Goal: Task Accomplishment & Management: Manage account settings

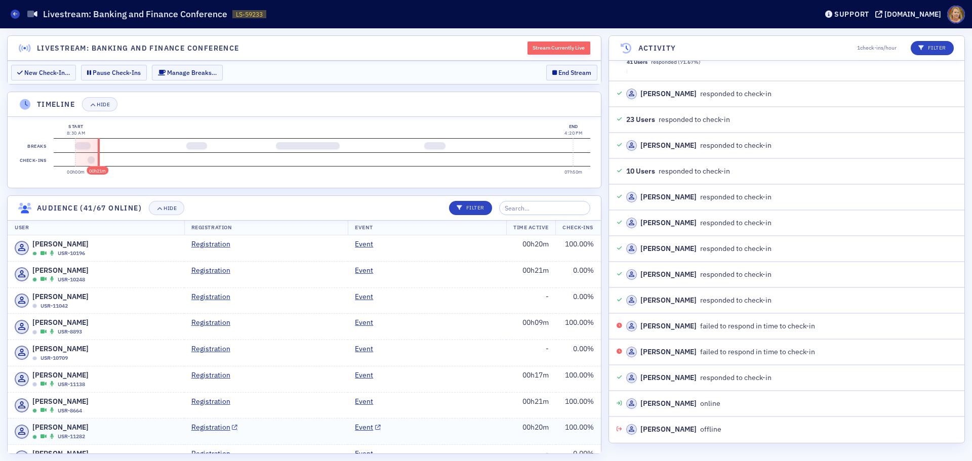
scroll to position [4575, 0]
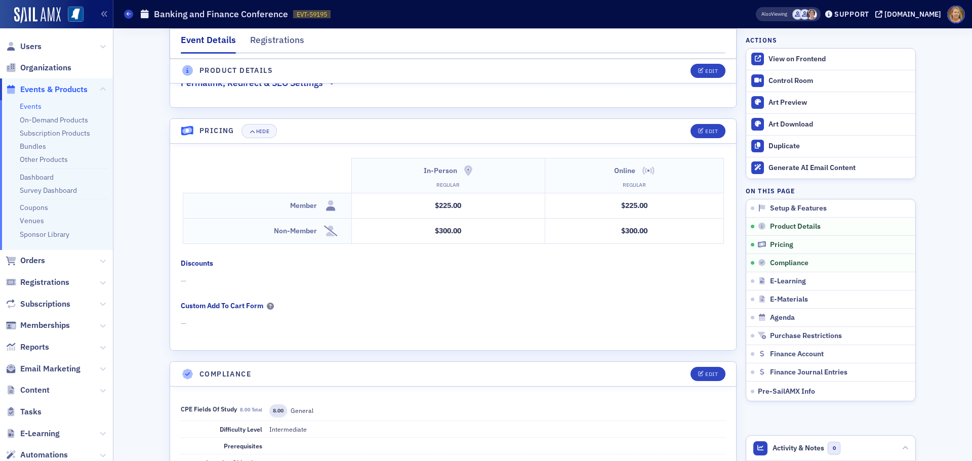
scroll to position [1468, 0]
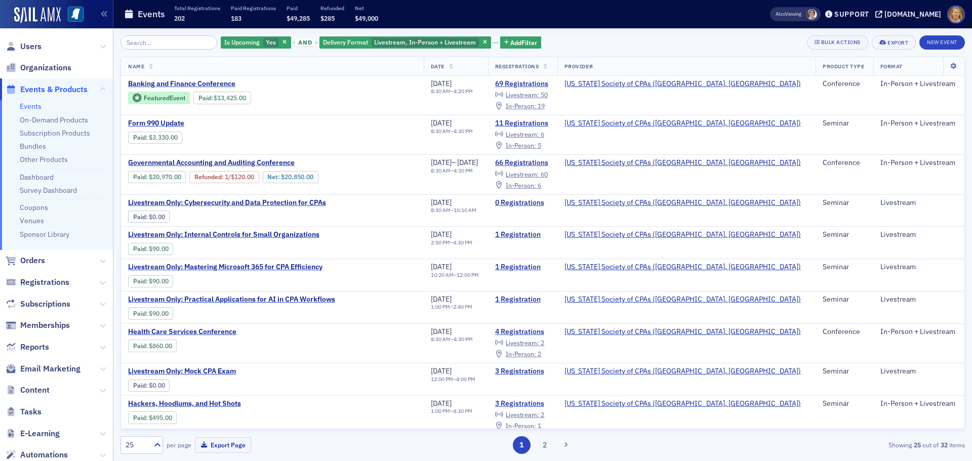
click at [198, 42] on input "search" at bounding box center [168, 42] width 97 height 14
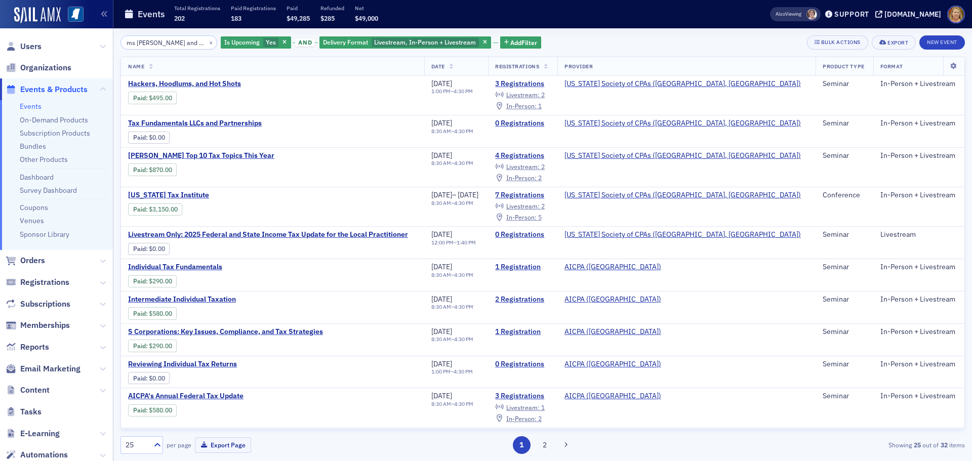
type input "ms sales and use tax"
click at [328, 43] on span "Delivery Format" at bounding box center [345, 42] width 45 height 8
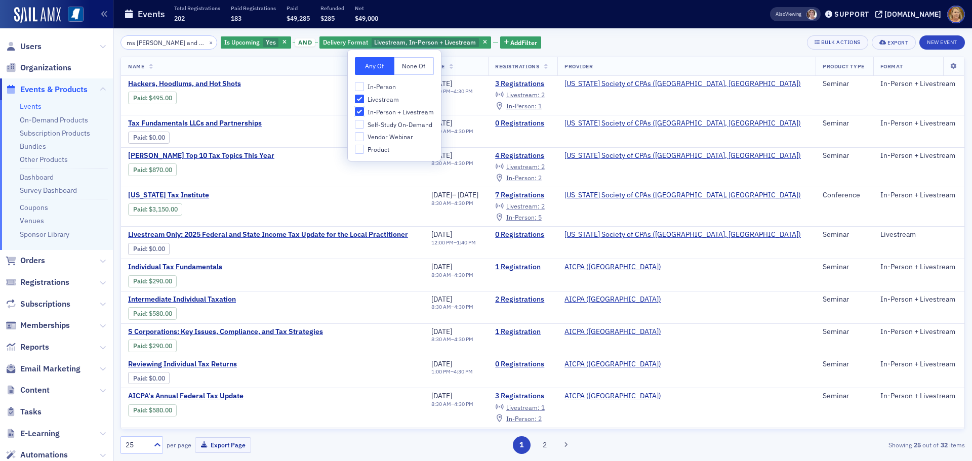
click at [358, 108] on input "In-Person + Livestream" at bounding box center [359, 111] width 9 height 9
checkbox input "false"
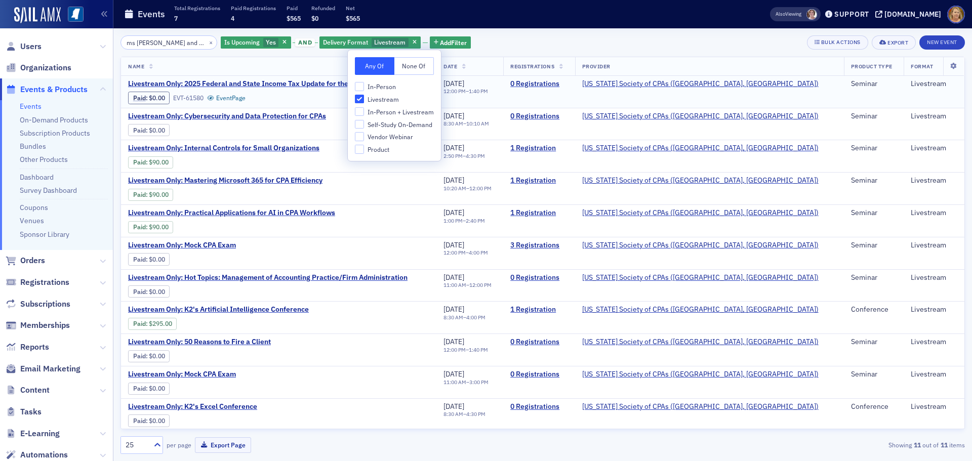
click at [343, 104] on div "Paid : $0.00 EVT-61580 Event Page" at bounding box center [268, 97] width 280 height 14
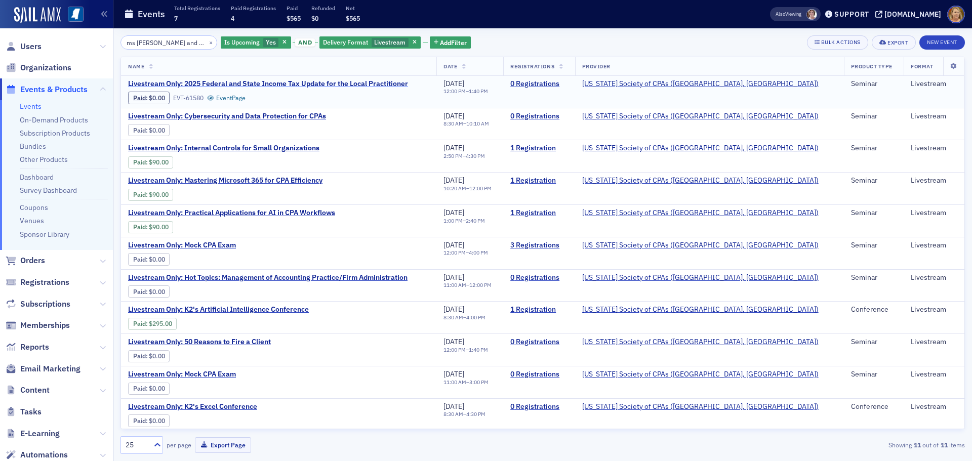
click at [328, 83] on span "Livestream Only: 2025 Federal and State Income Tax Update for the Local Practit…" at bounding box center [268, 83] width 280 height 9
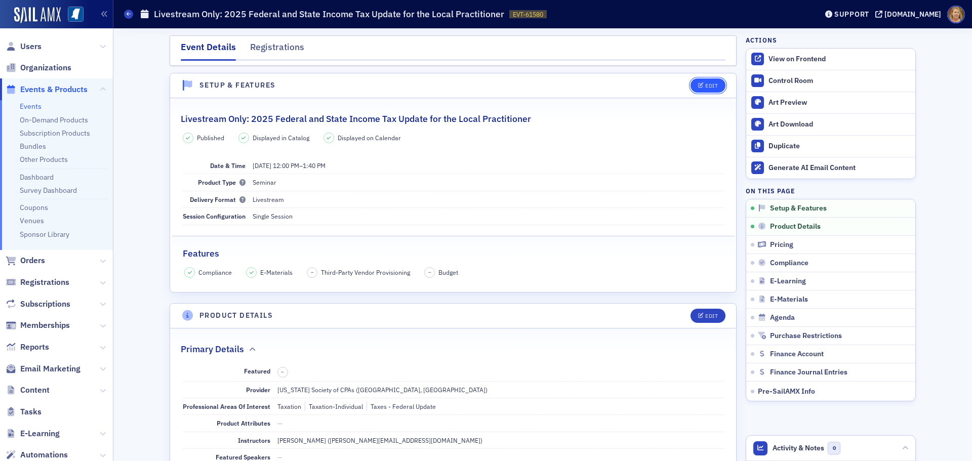
click at [705, 84] on div "Edit" at bounding box center [711, 86] width 13 height 6
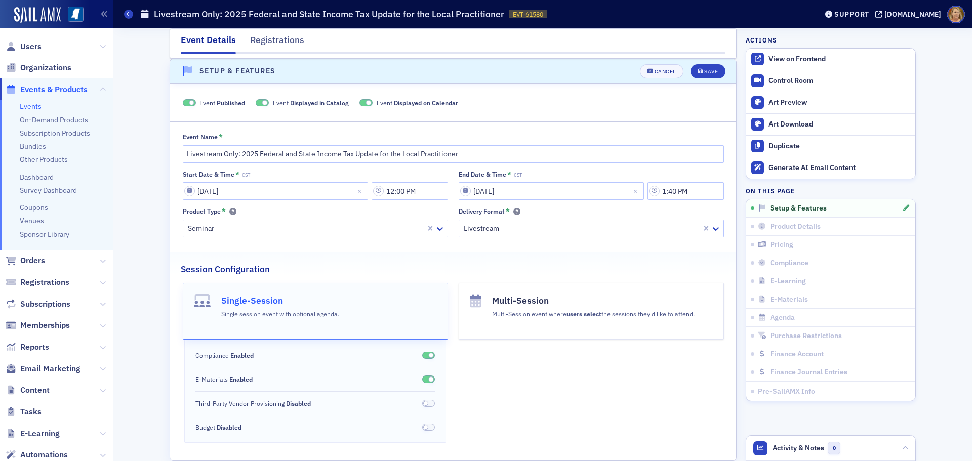
click at [189, 102] on span at bounding box center [192, 103] width 6 height 6
click at [698, 71] on icon "submit" at bounding box center [700, 72] width 5 height 6
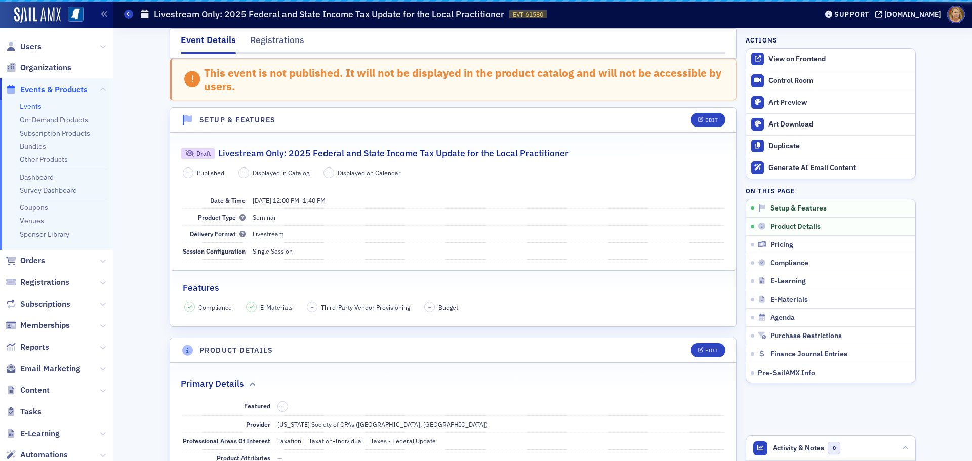
scroll to position [63, 0]
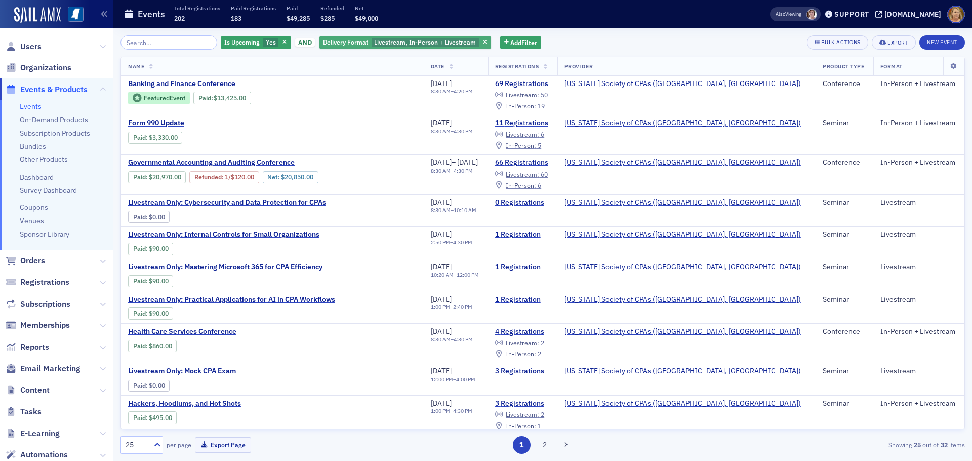
click at [427, 40] on span "Livestream, In-Person + Livestream" at bounding box center [425, 42] width 102 height 8
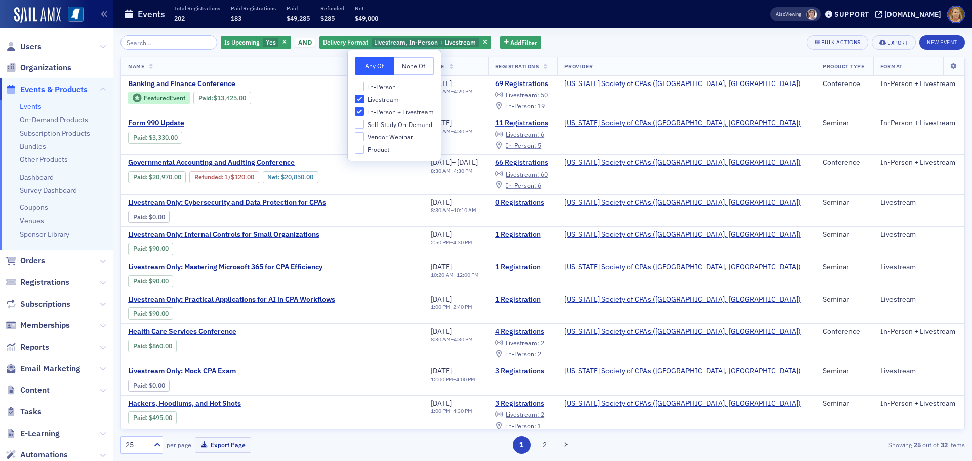
click at [374, 110] on span "In-Person + Livestream" at bounding box center [401, 112] width 66 height 9
click at [364, 110] on input "In-Person + Livestream" at bounding box center [359, 111] width 9 height 9
checkbox input "false"
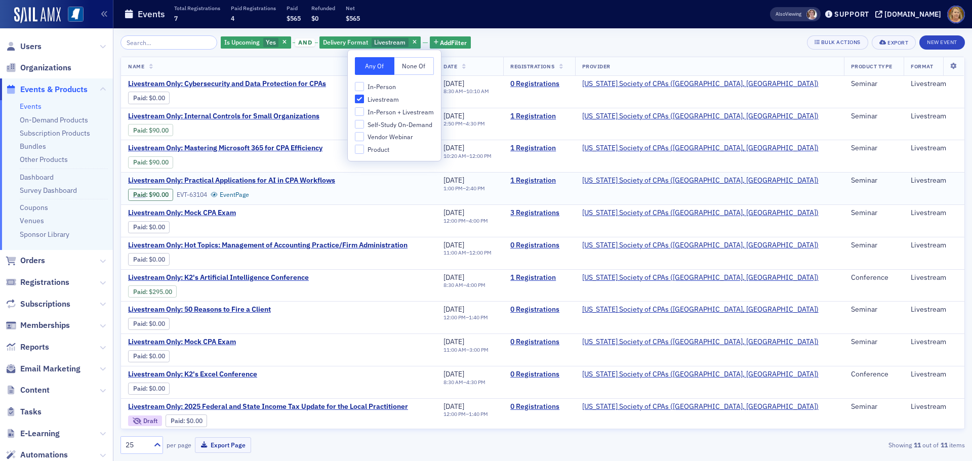
click at [397, 193] on div "Livestream Only: Practical Applications for AI in CPA Workflows Paid : $90.00 E…" at bounding box center [278, 188] width 301 height 25
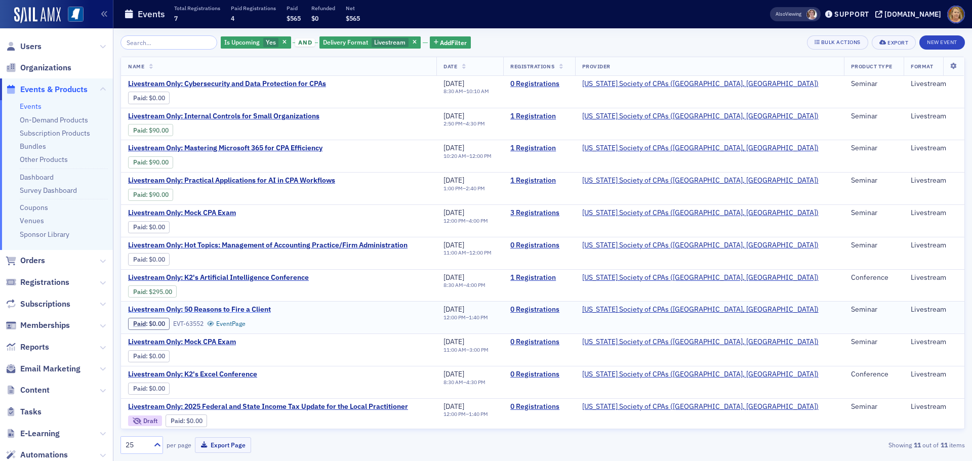
click at [255, 310] on span "Livestream Only: 50 Reasons to Fire a Client" at bounding box center [213, 309] width 170 height 9
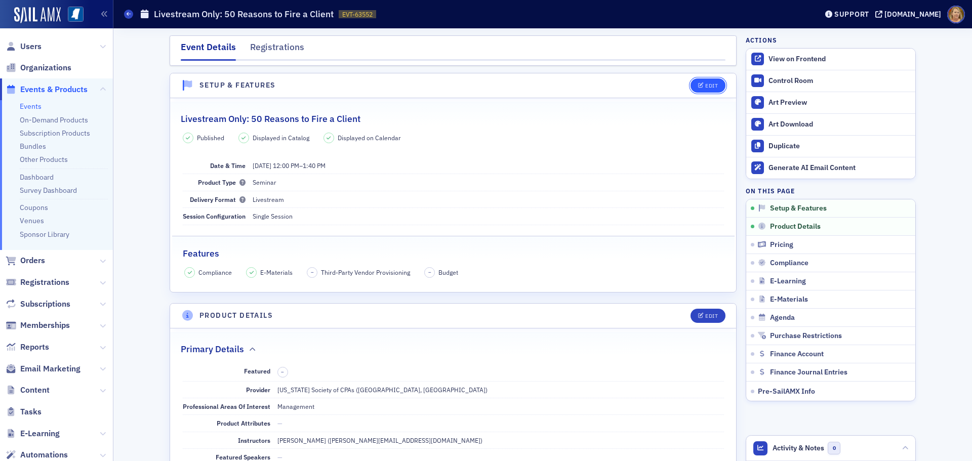
click at [698, 86] on icon "button" at bounding box center [701, 86] width 6 height 6
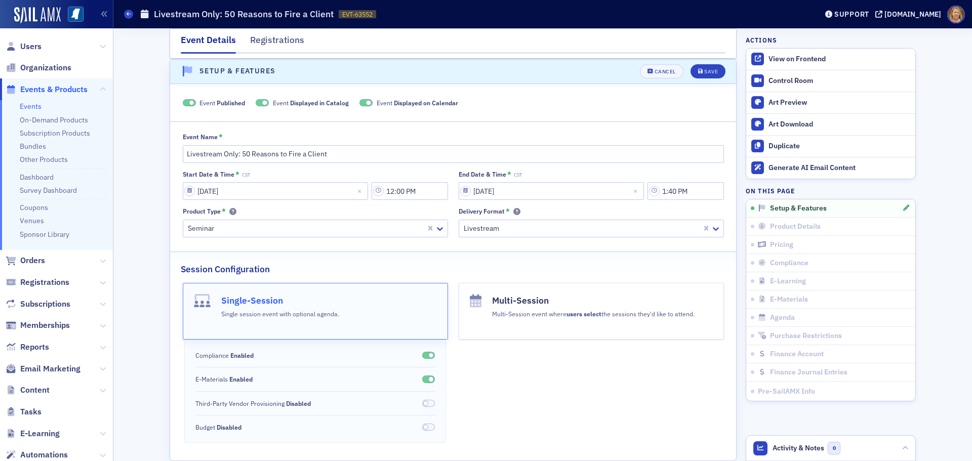
click at [184, 103] on span at bounding box center [189, 103] width 13 height 8
click at [704, 69] on div "Save" at bounding box center [711, 72] width 14 height 6
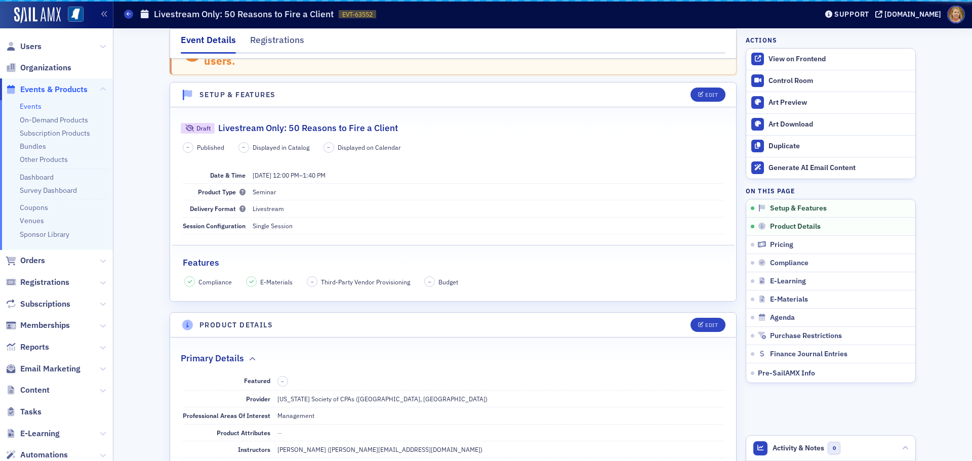
scroll to position [63, 0]
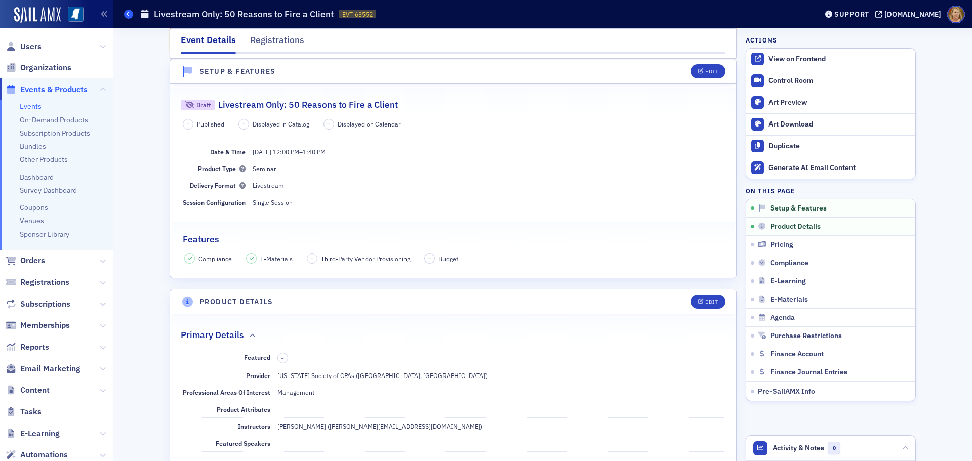
click at [130, 14] on icon at bounding box center [129, 14] width 4 height 5
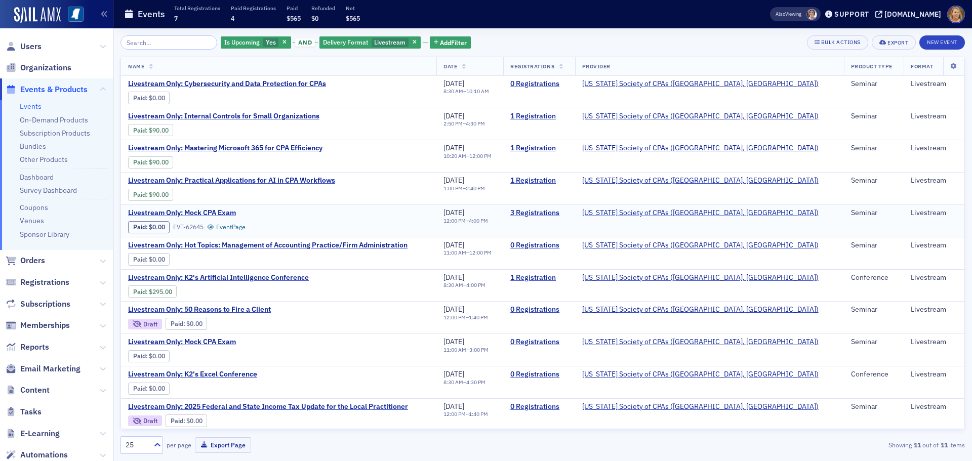
scroll to position [2, 0]
